Goal: Transaction & Acquisition: Obtain resource

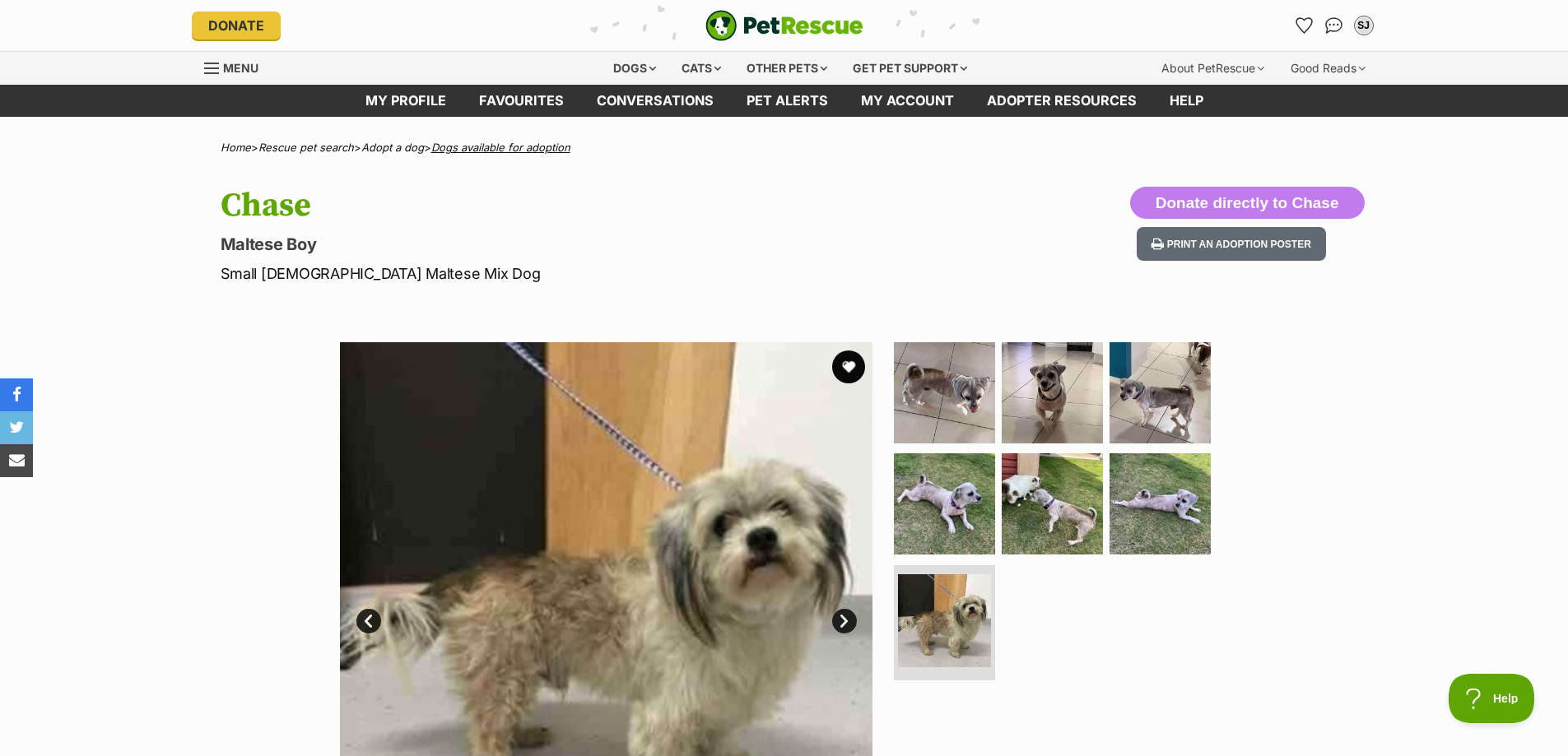
click at [504, 147] on link "Dogs available for adoption" at bounding box center [500, 147] width 139 height 13
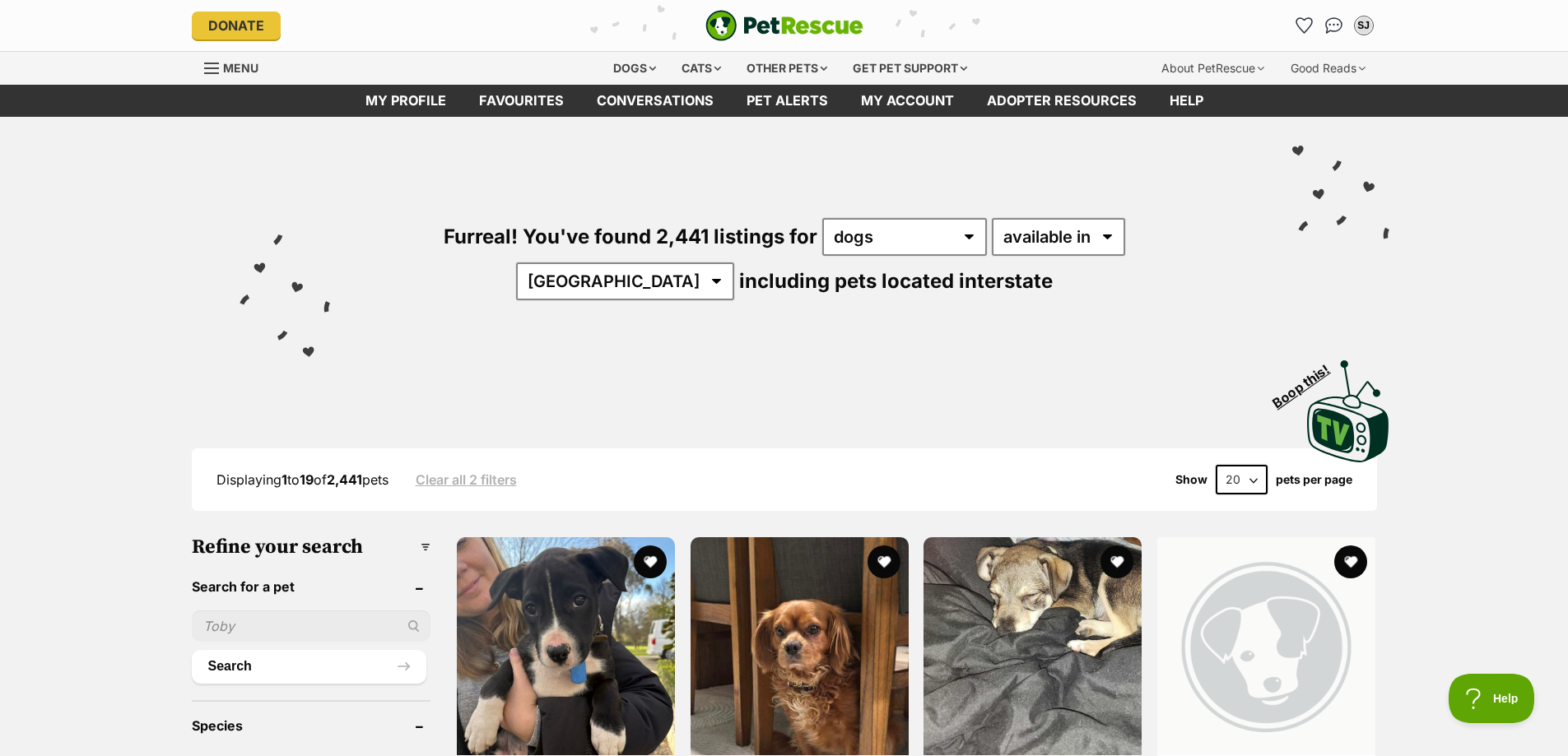
click at [255, 622] on input "text" at bounding box center [311, 626] width 240 height 31
type input "mali"
click at [191, 650] on button "Search" at bounding box center [309, 666] width 235 height 33
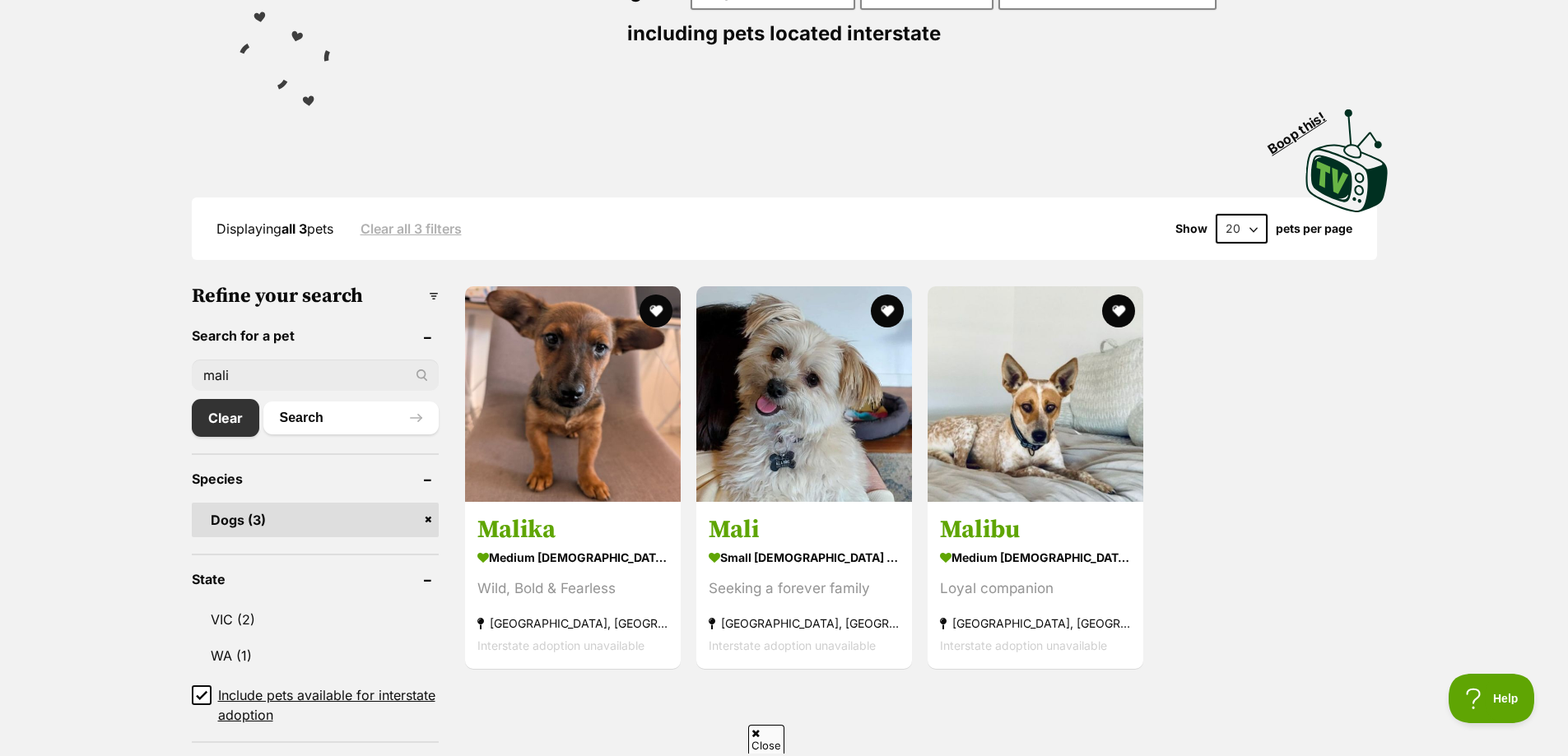
scroll to position [247, 0]
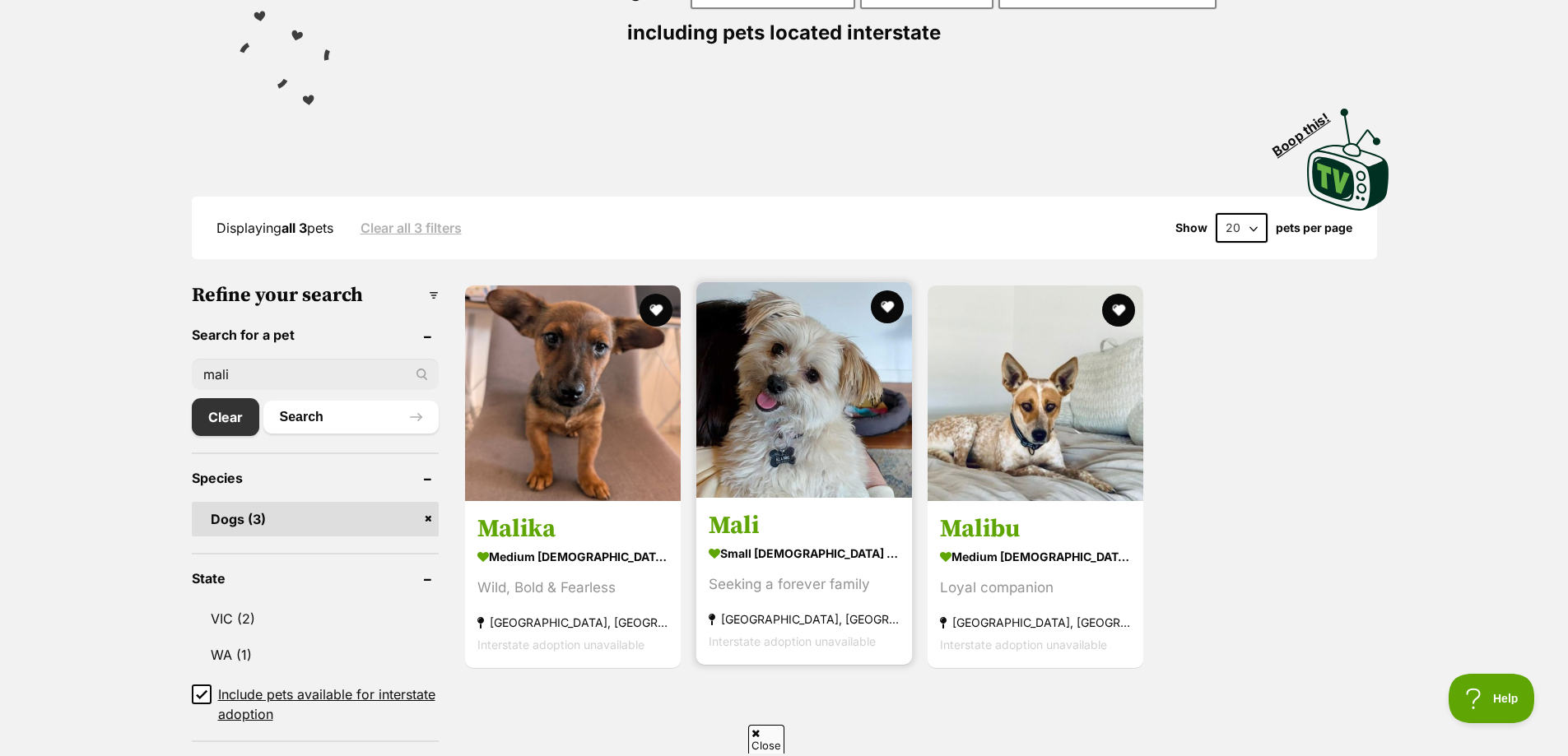
click at [771, 553] on strong "small male Dog" at bounding box center [803, 553] width 191 height 24
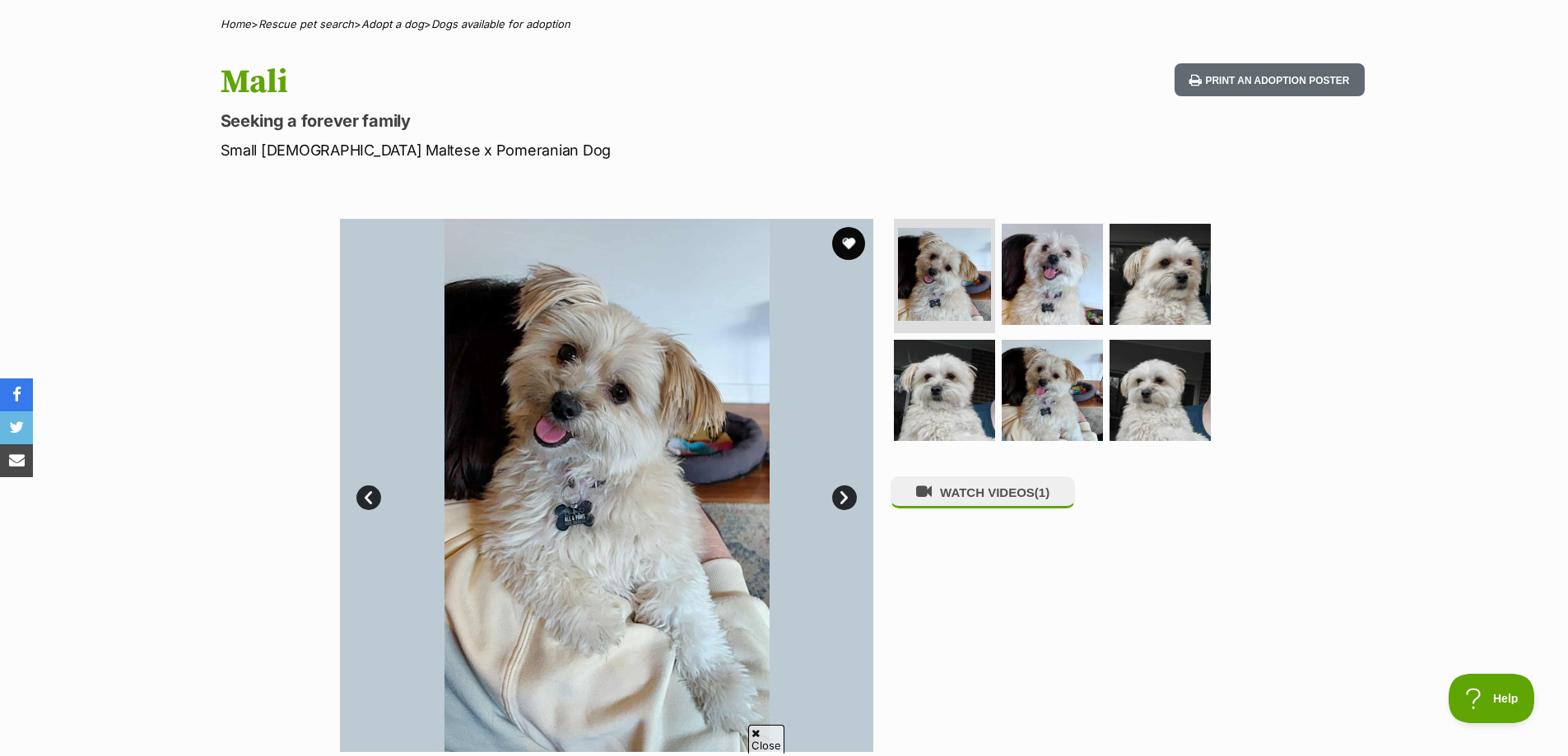
scroll to position [165, 0]
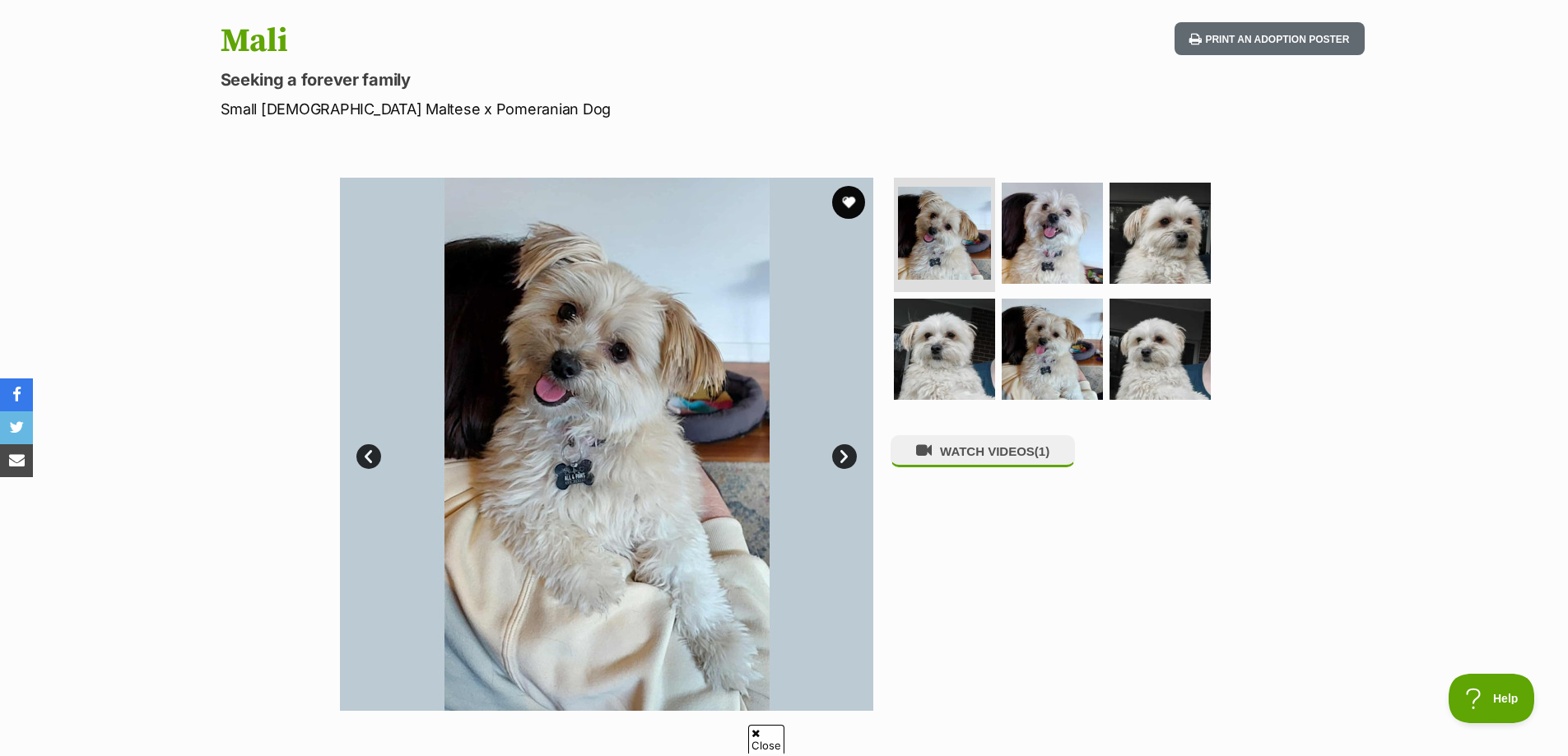
click at [846, 455] on link "Next" at bounding box center [844, 456] width 25 height 25
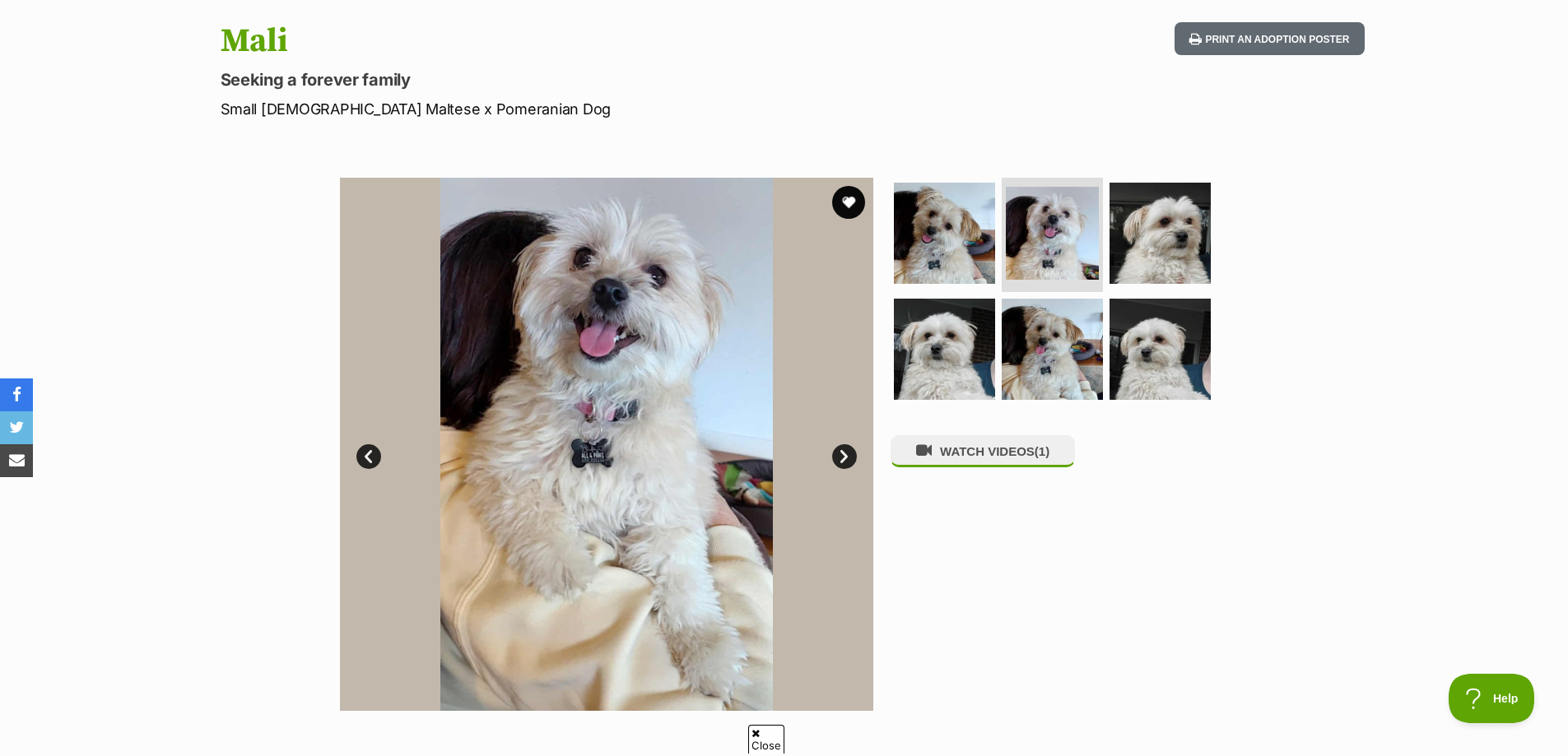
click at [846, 455] on link "Next" at bounding box center [844, 456] width 25 height 25
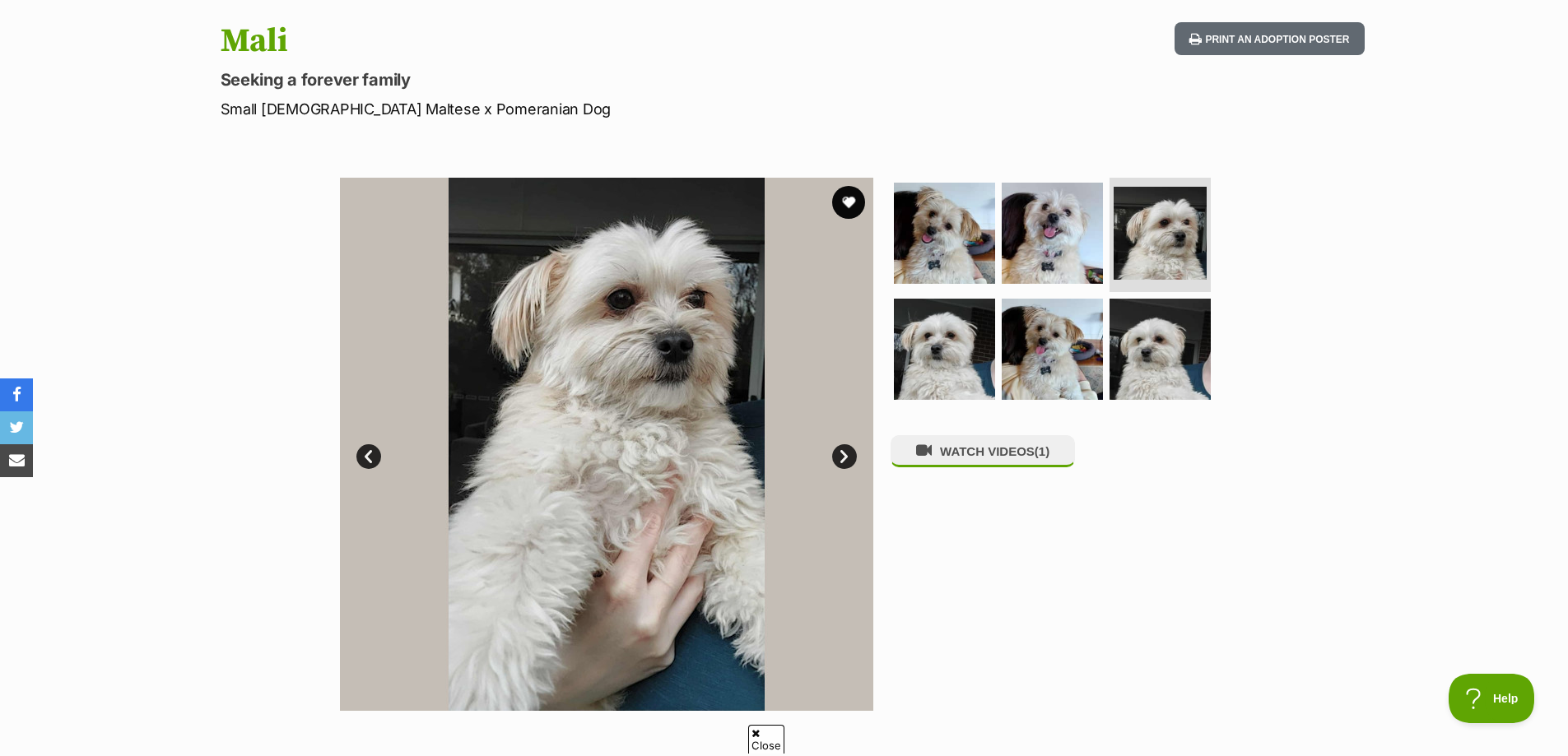
click at [846, 455] on link "Next" at bounding box center [844, 456] width 25 height 25
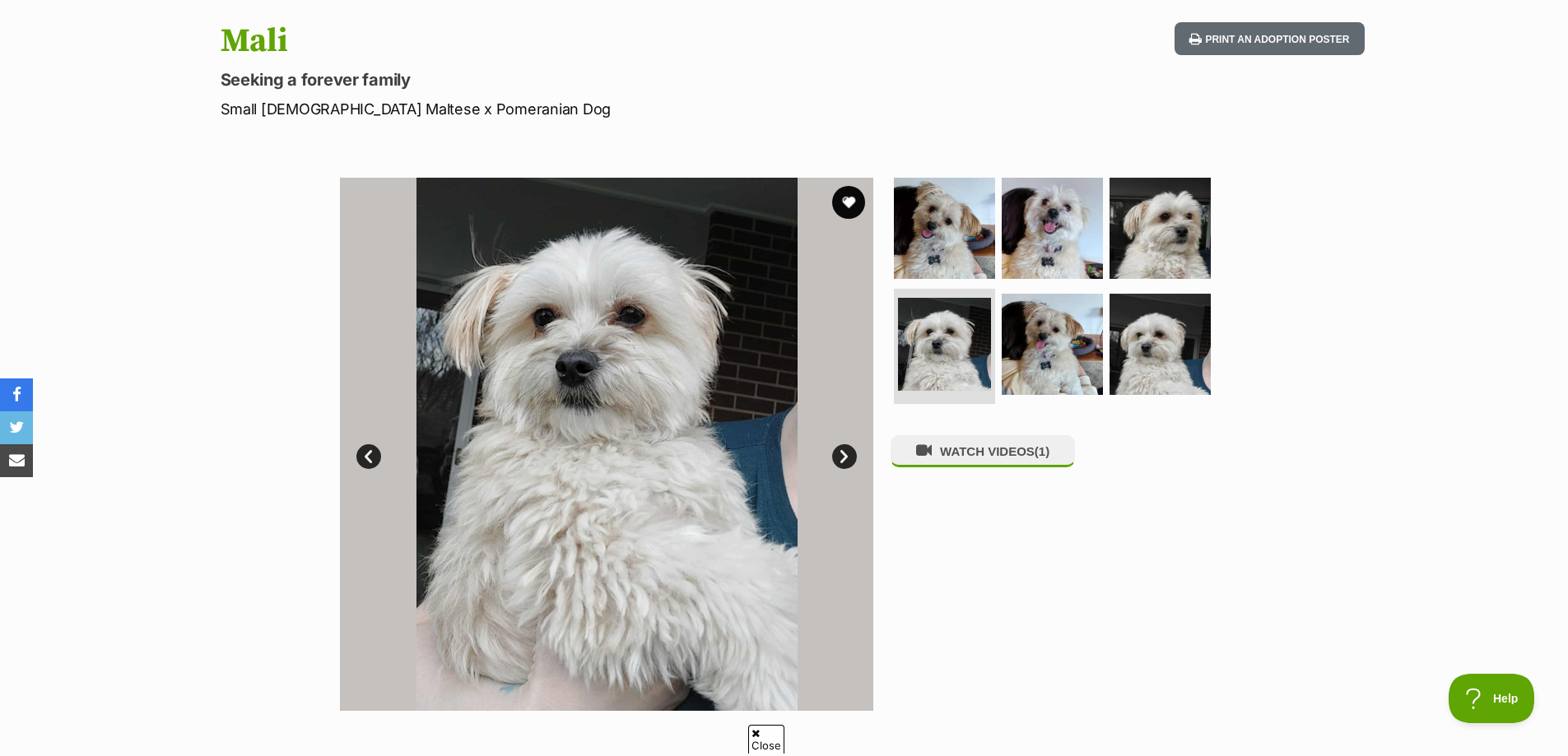
click at [846, 455] on link "Next" at bounding box center [844, 456] width 25 height 25
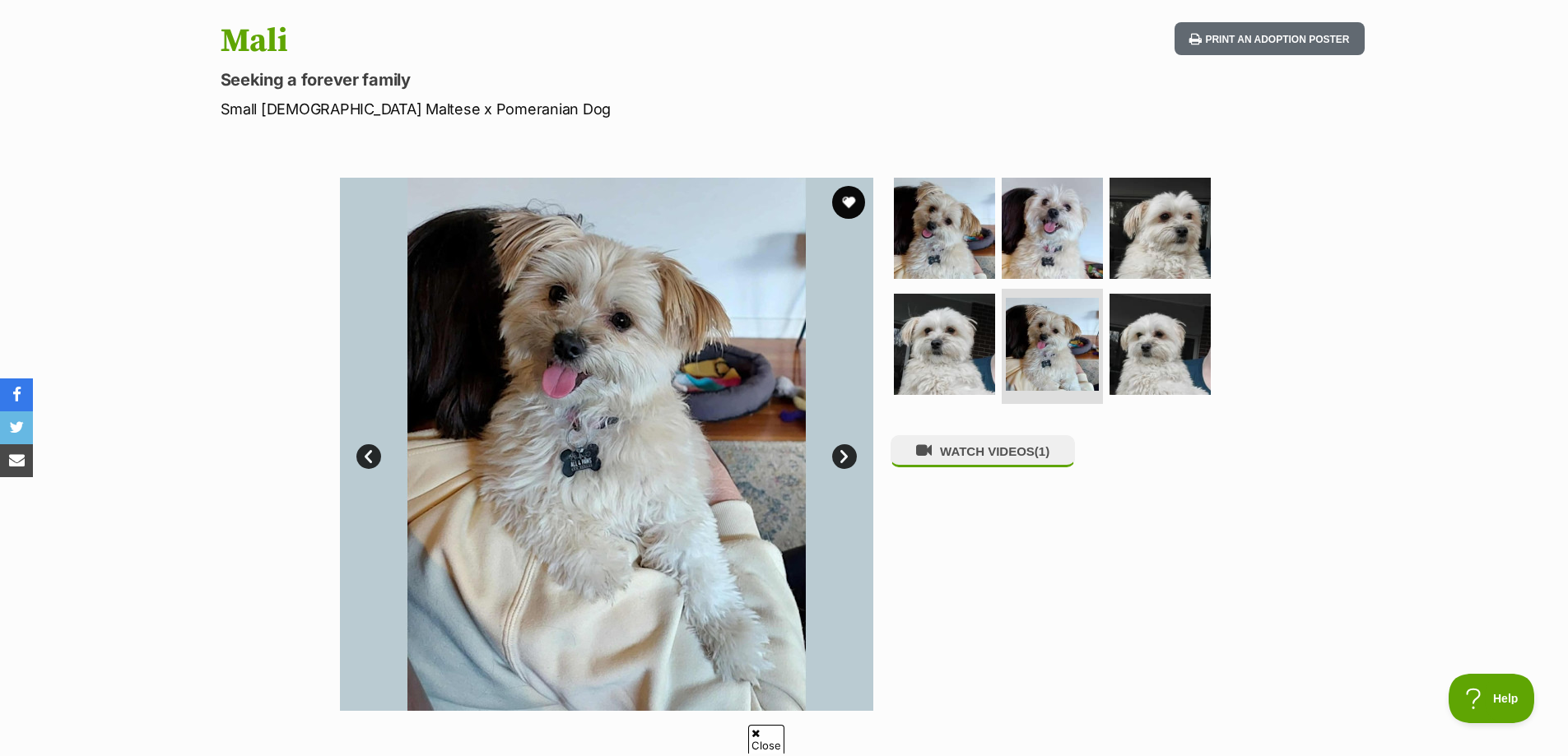
click at [846, 455] on link "Next" at bounding box center [844, 456] width 25 height 25
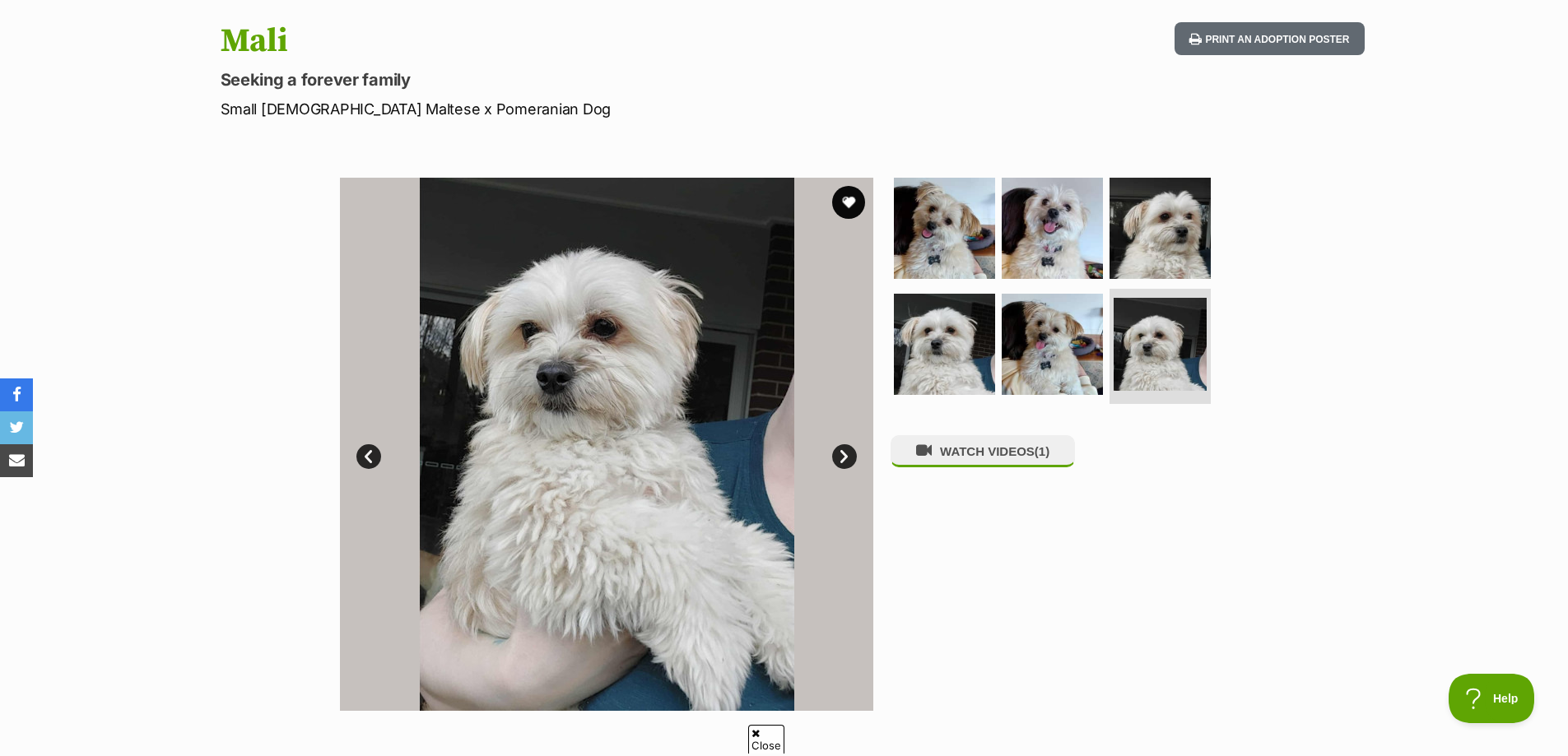
click at [846, 455] on link "Next" at bounding box center [844, 456] width 25 height 25
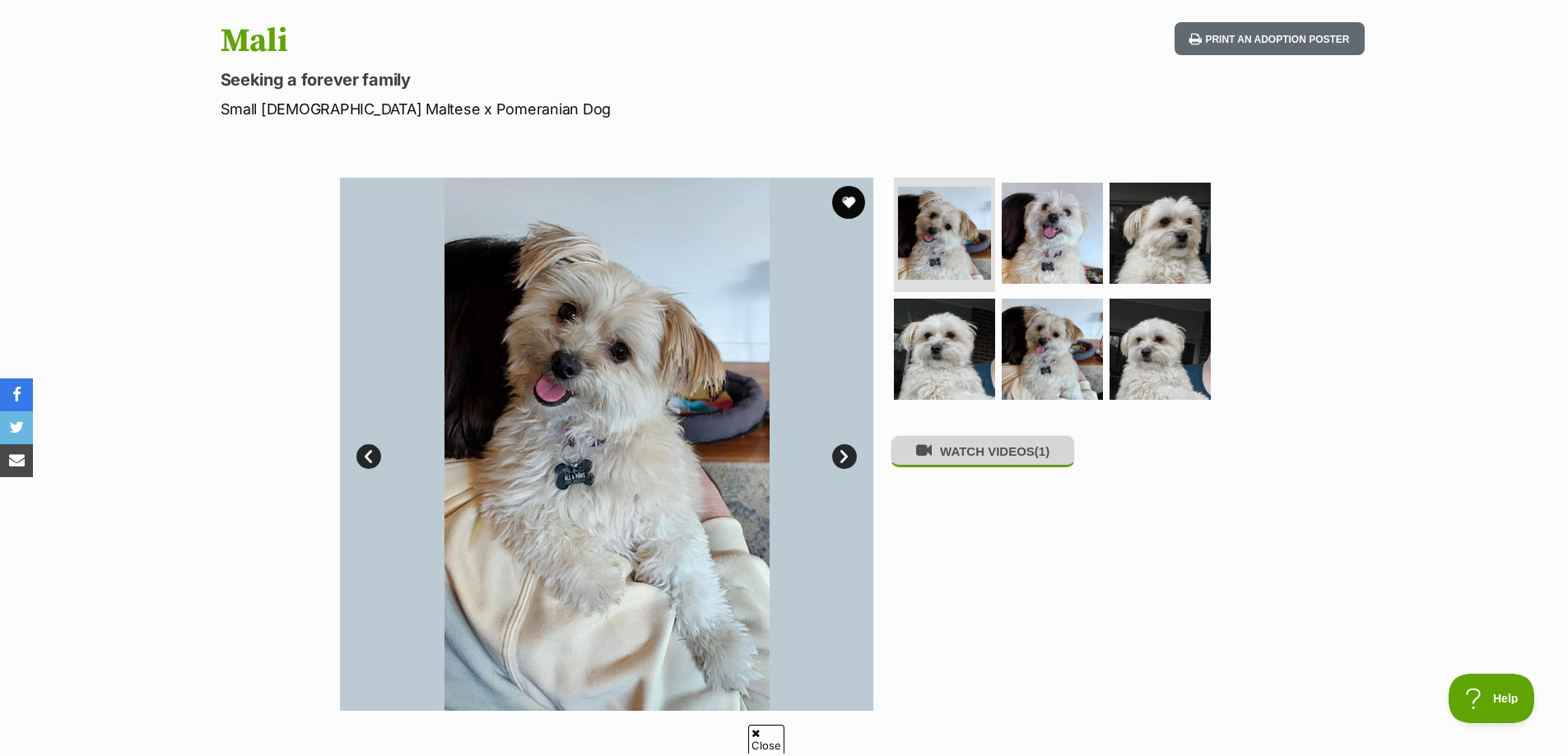
click at [934, 462] on button "WATCH VIDEOS (1)" at bounding box center [983, 451] width 184 height 32
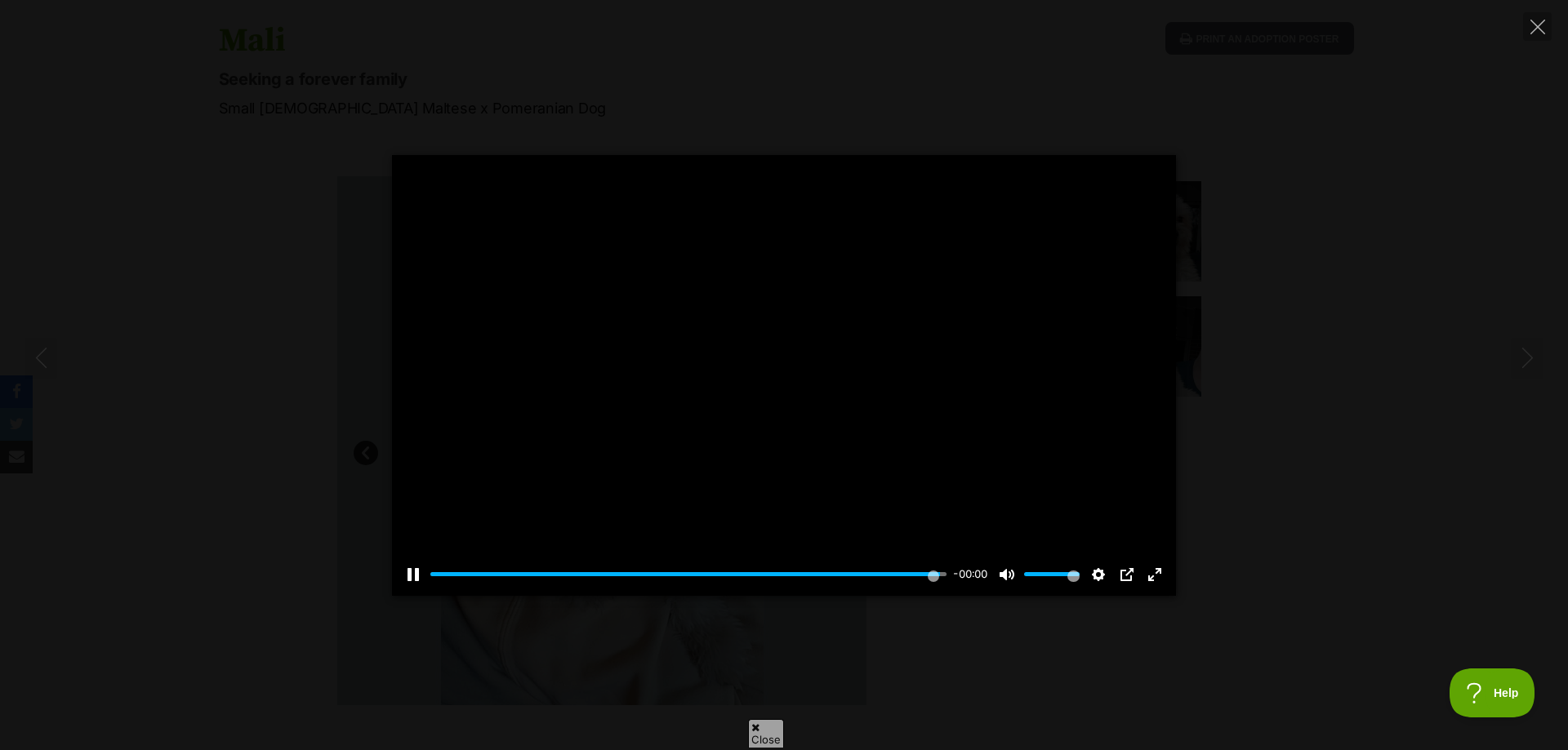
type input "100"
click at [1536, 27] on icon "Close" at bounding box center [1537, 27] width 15 height 15
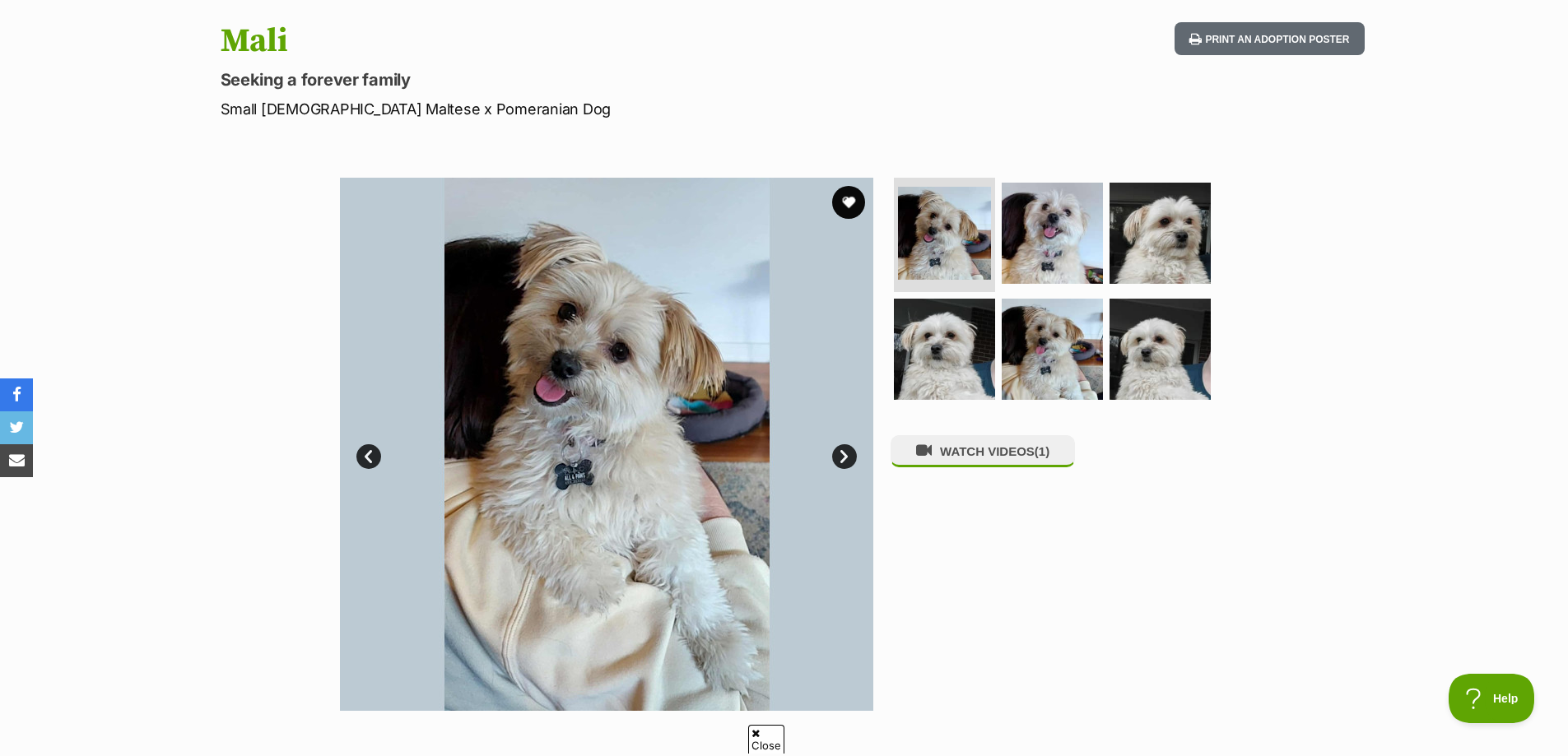
scroll to position [247, 0]
